Goal: Information Seeking & Learning: Compare options

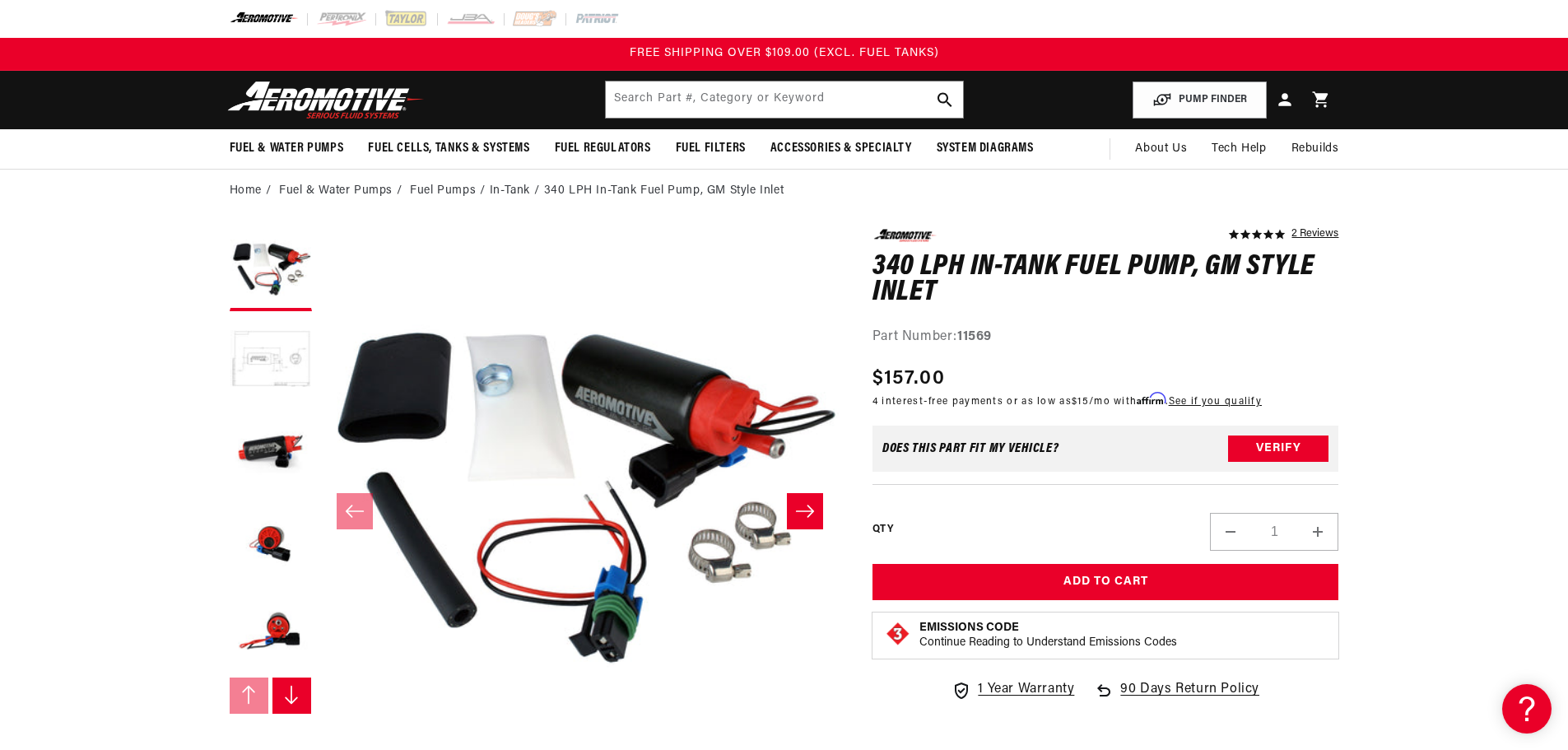
click at [282, 361] on button "Load image 2 in gallery view" at bounding box center [270, 360] width 82 height 82
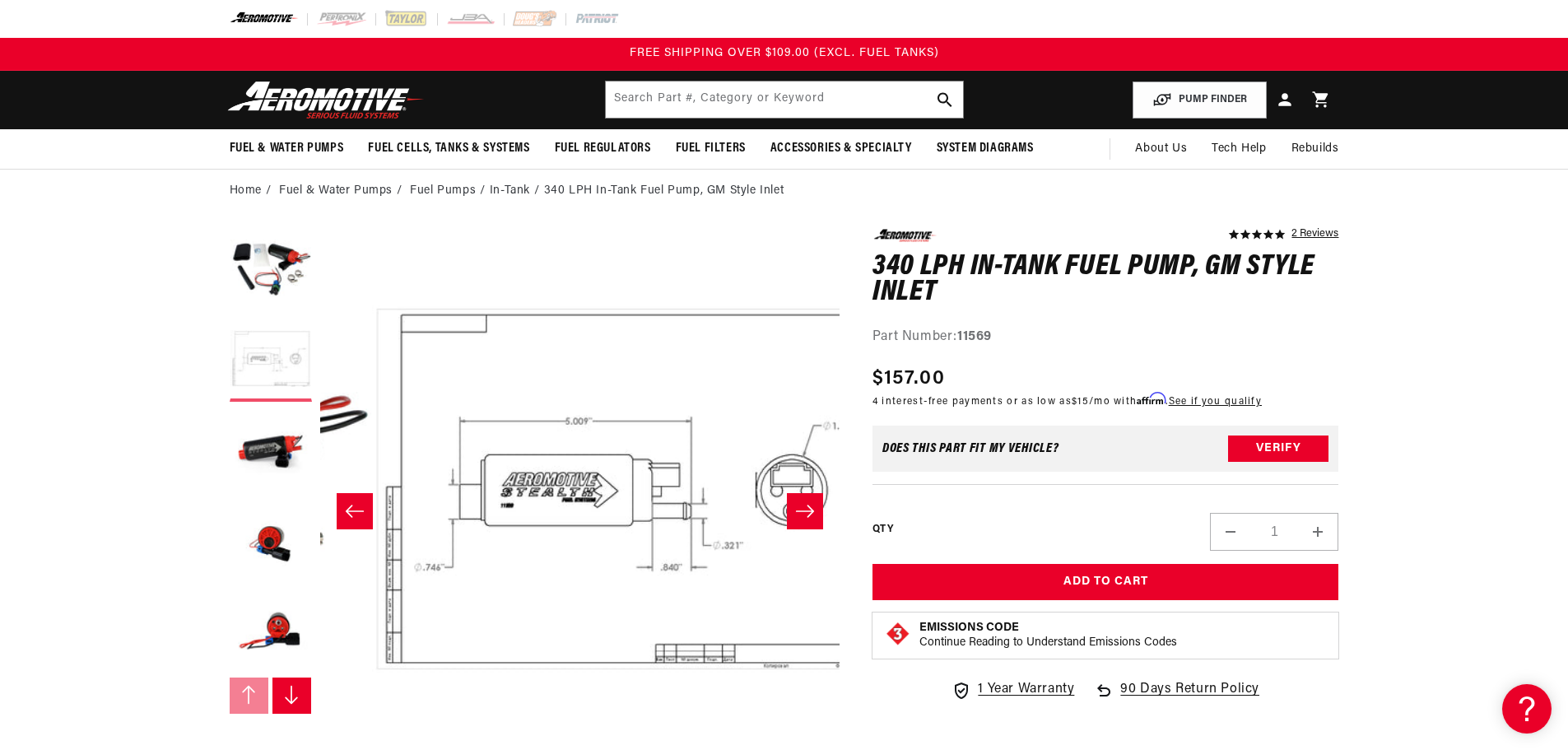
scroll to position [0, 520]
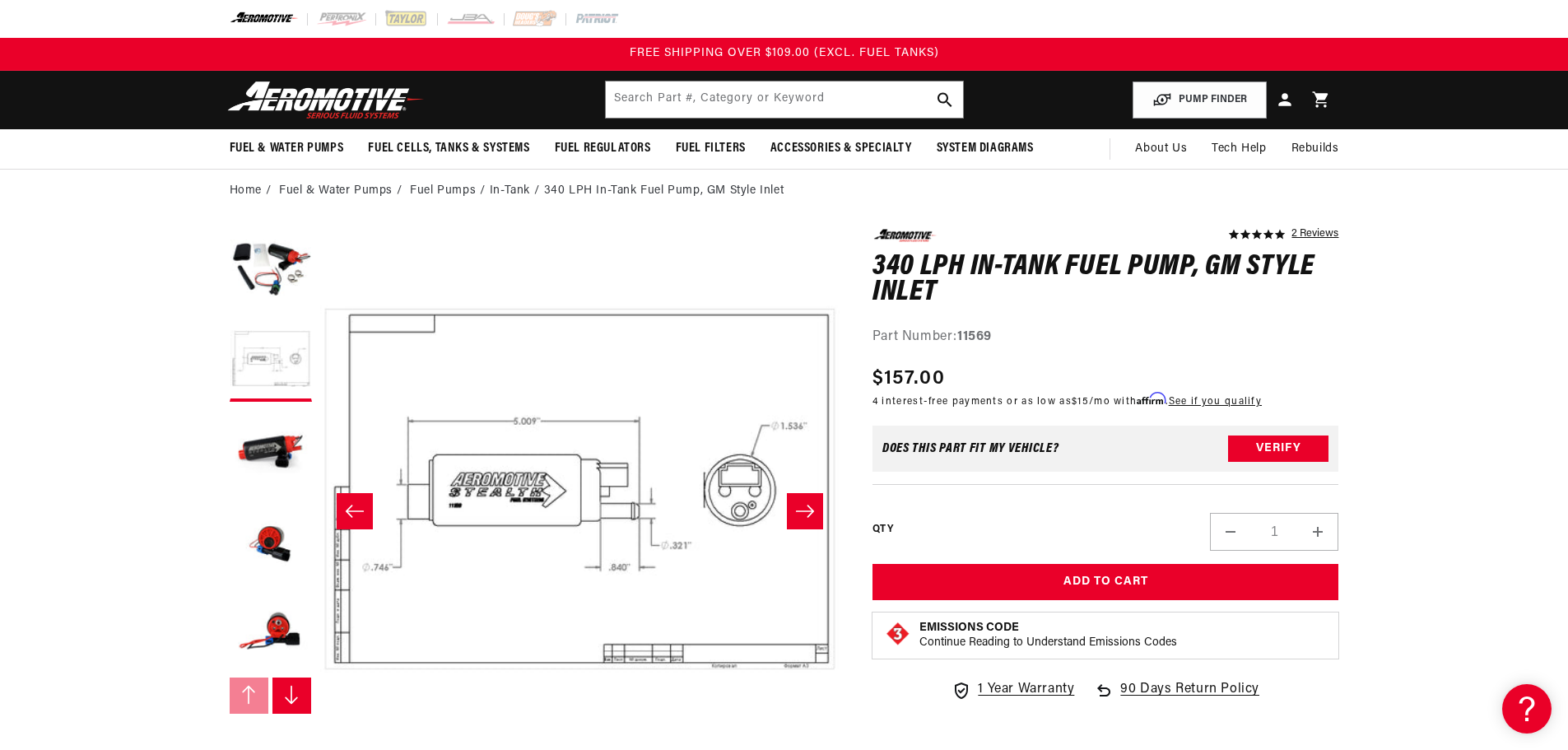
click at [806, 504] on icon "Slide right" at bounding box center [804, 510] width 19 height 16
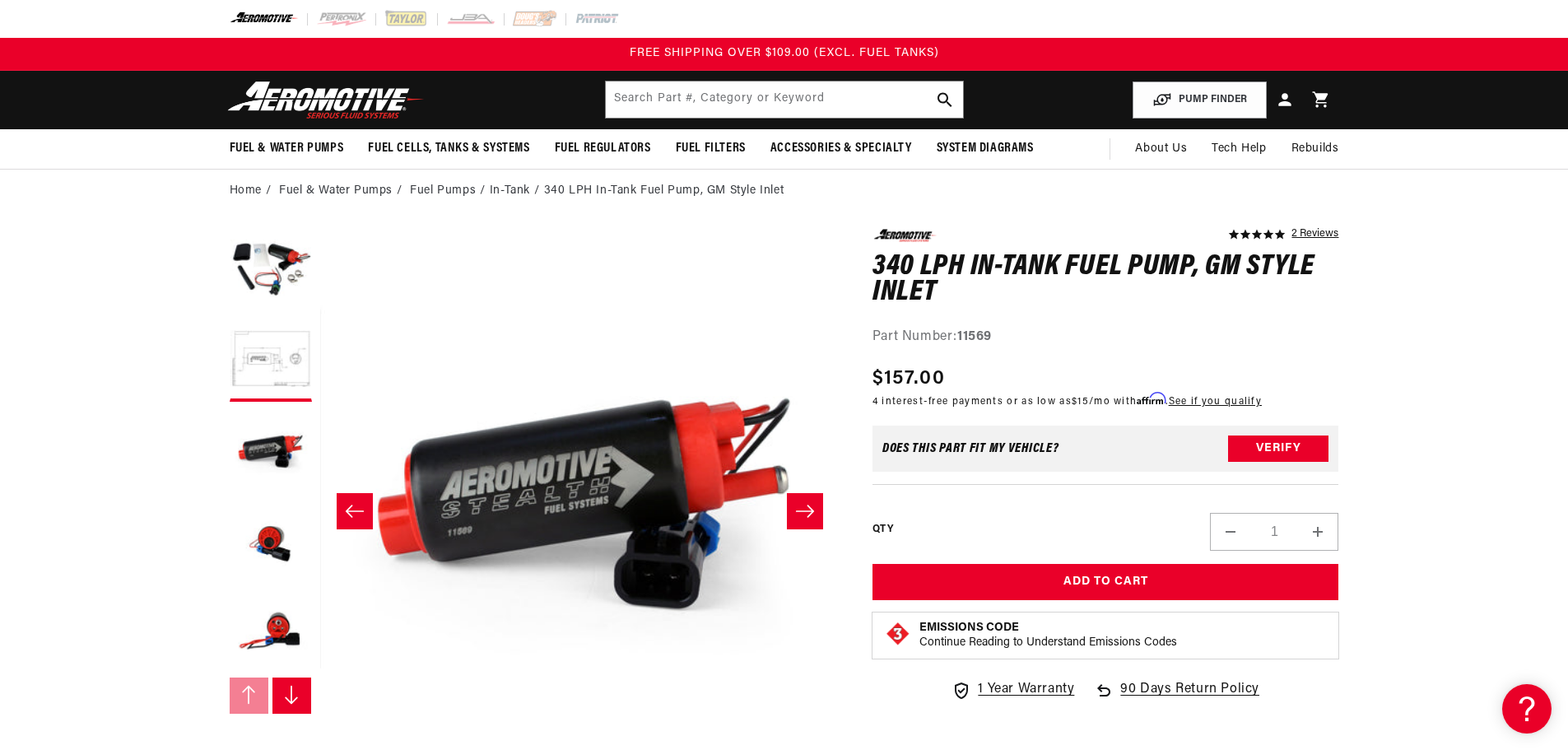
scroll to position [0, 1039]
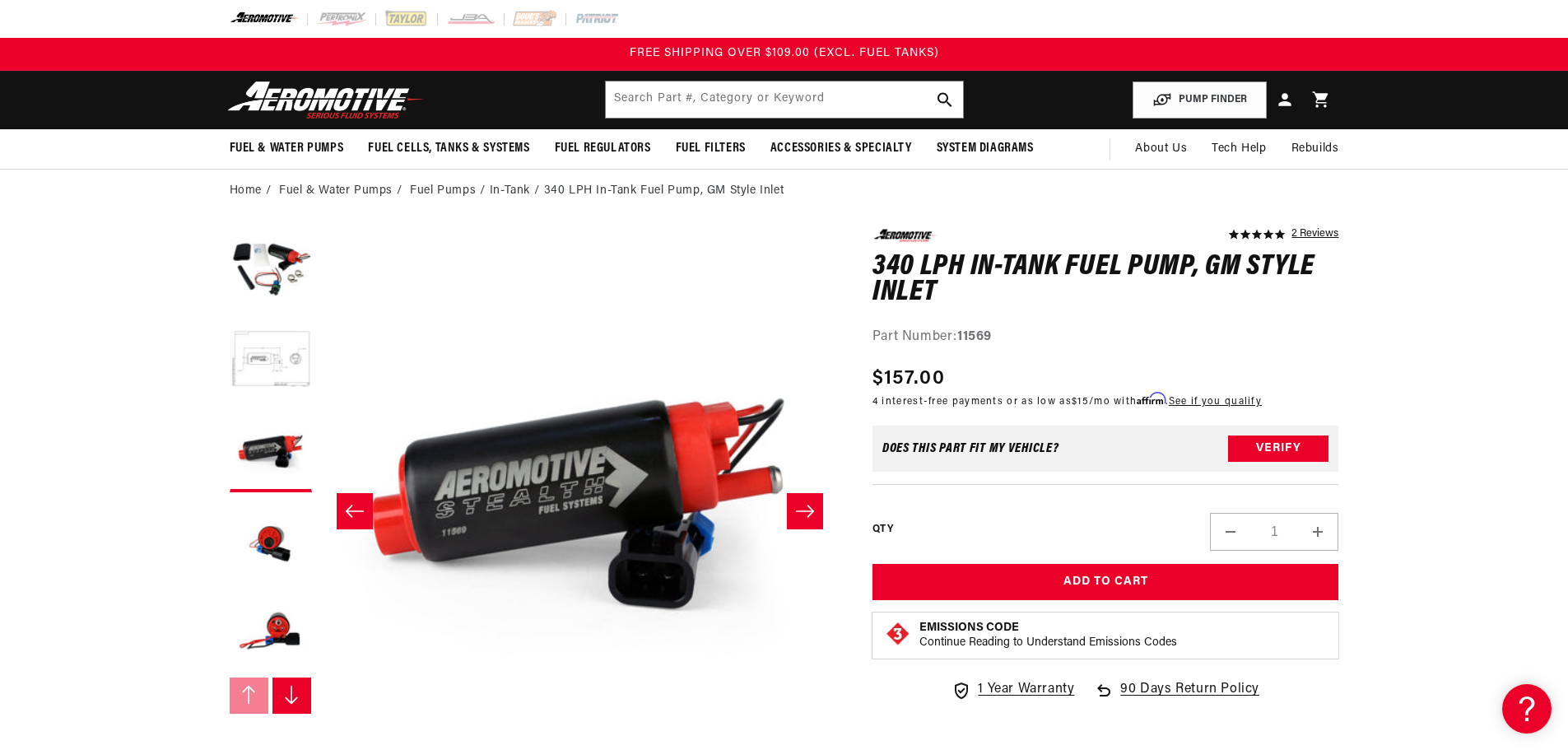
click at [806, 504] on icon "Slide right" at bounding box center [804, 510] width 19 height 16
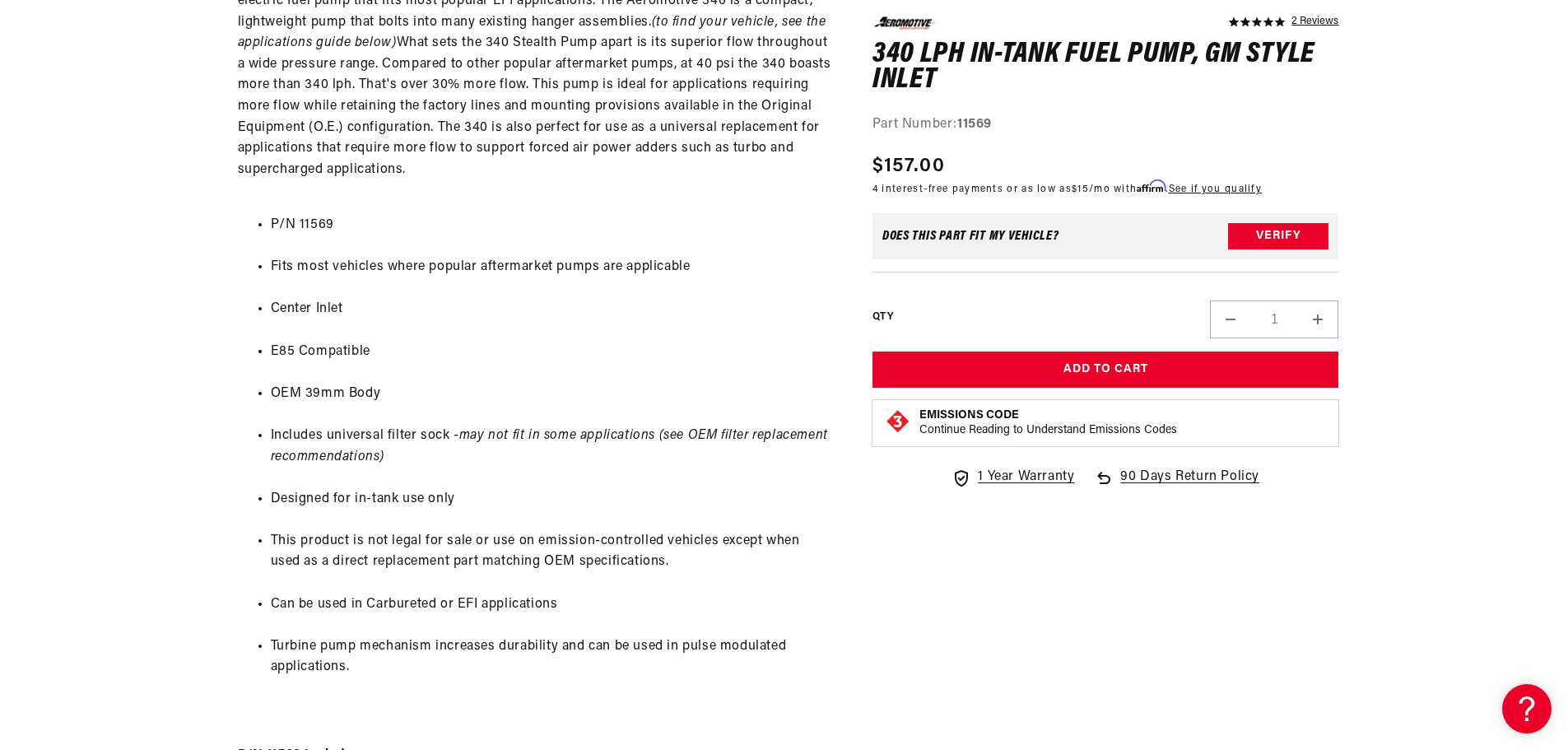
scroll to position [987, 0]
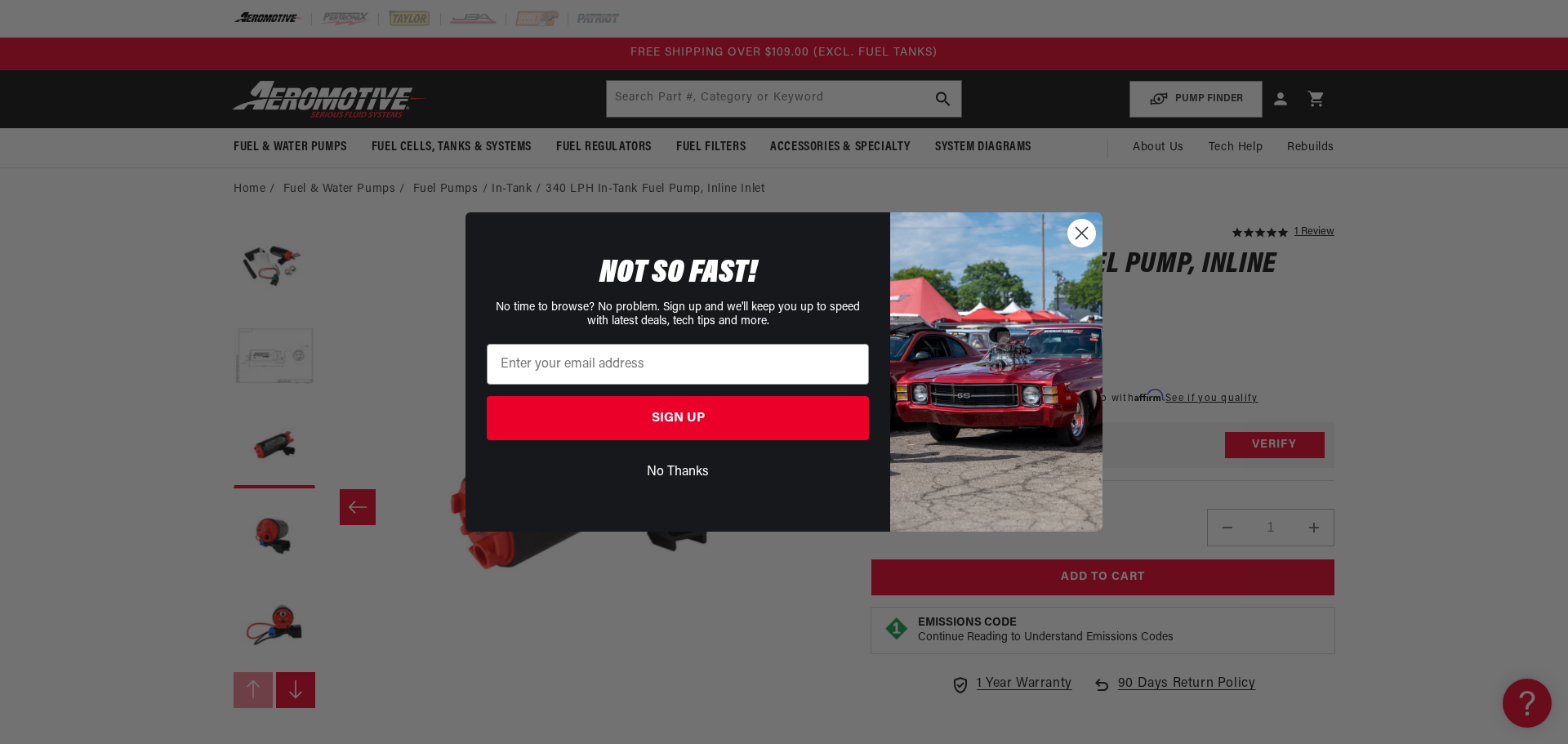
click at [1079, 232] on circle "Close dialog" at bounding box center [1081, 233] width 27 height 27
